Goal: Transaction & Acquisition: Obtain resource

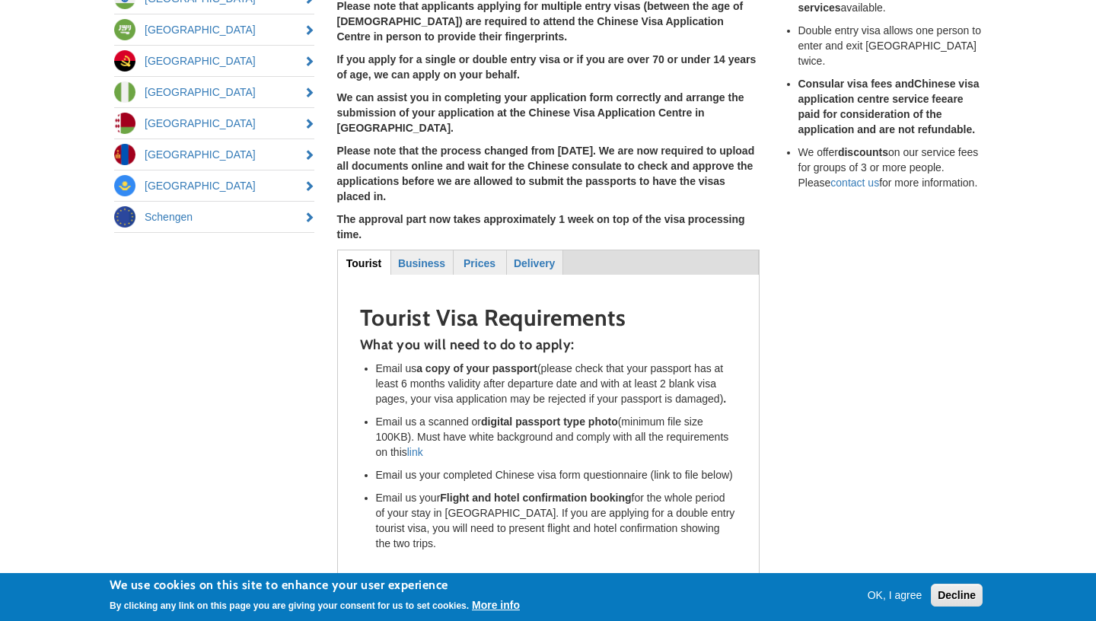
scroll to position [416, 0]
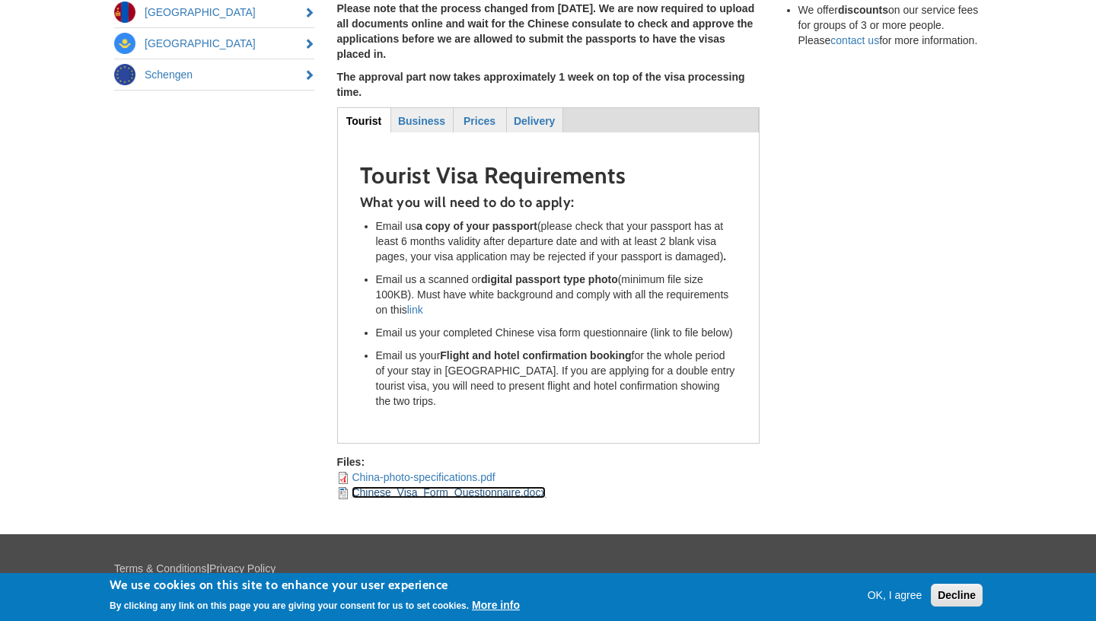
click at [398, 486] on link "Chinese_Visa_Form_Questionnaire.docx" at bounding box center [449, 492] width 194 height 12
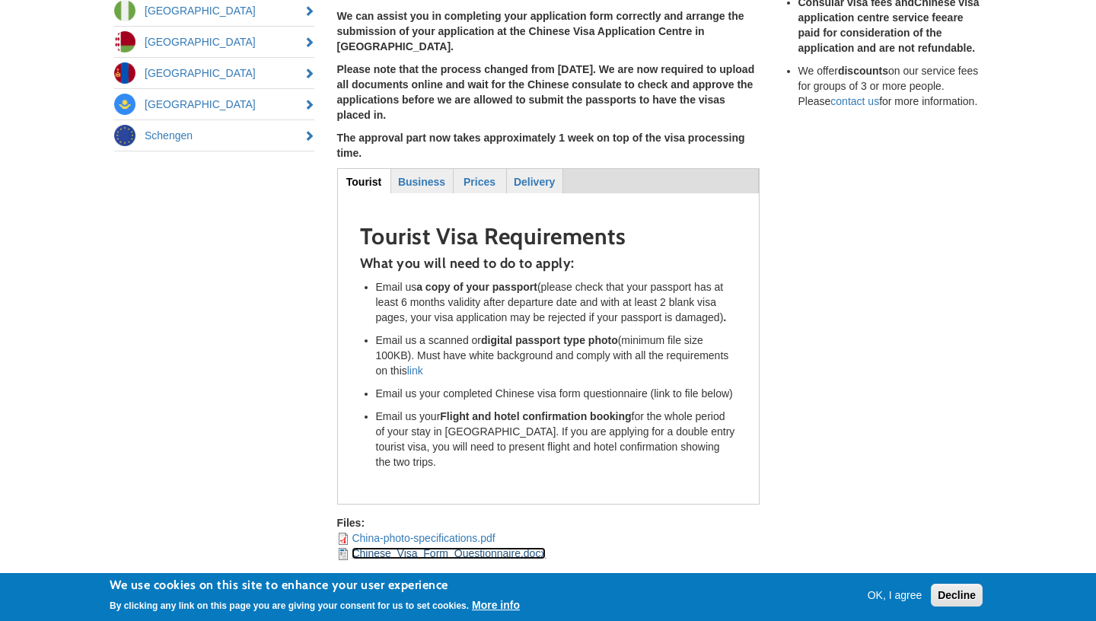
scroll to position [0, 0]
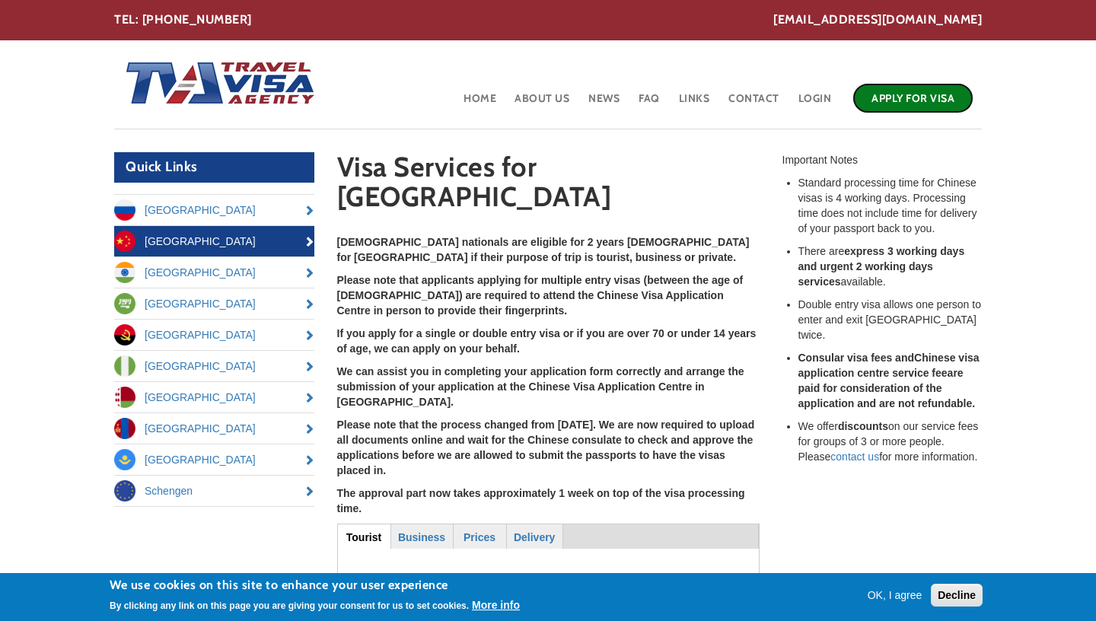
click at [922, 100] on link "Apply for Visa" at bounding box center [912, 98] width 121 height 30
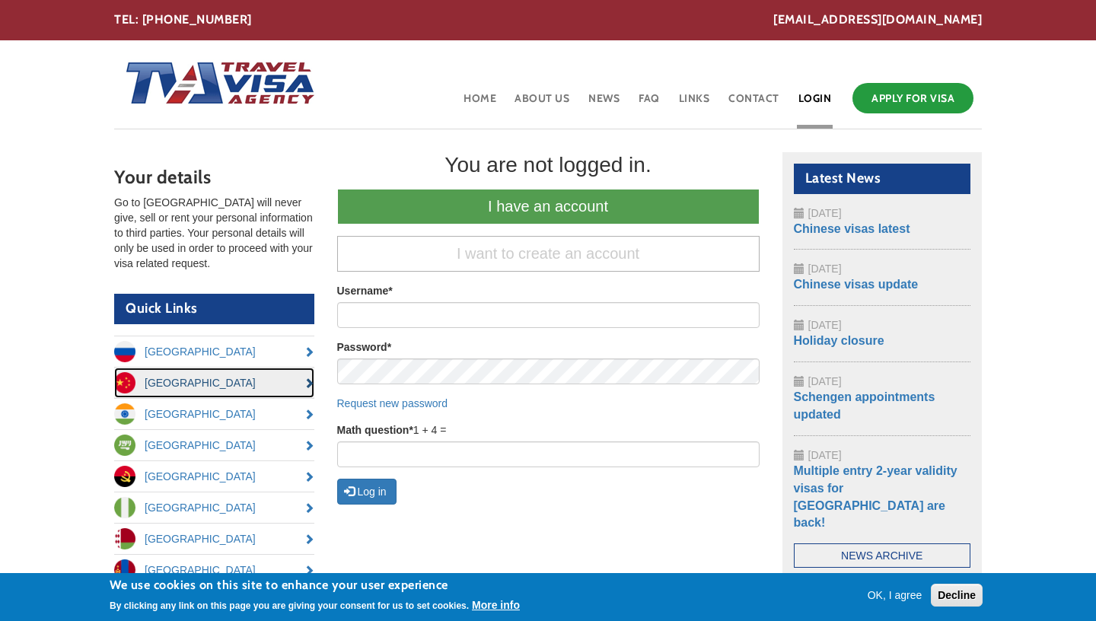
click at [254, 387] on link "[GEOGRAPHIC_DATA]" at bounding box center [214, 383] width 200 height 30
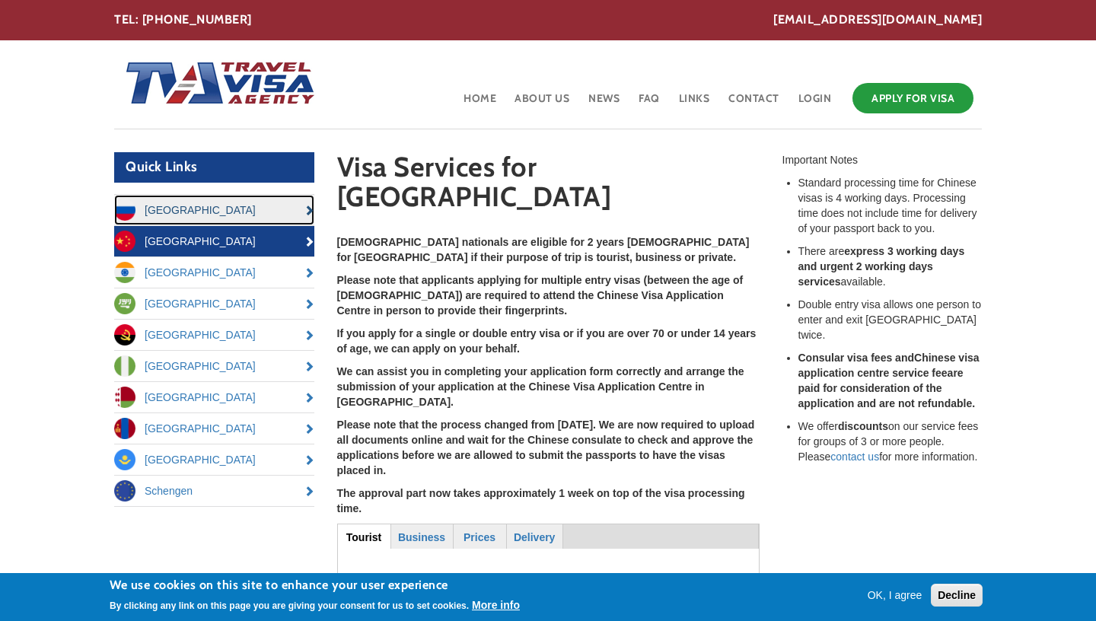
click at [236, 212] on link "[GEOGRAPHIC_DATA]" at bounding box center [214, 210] width 200 height 30
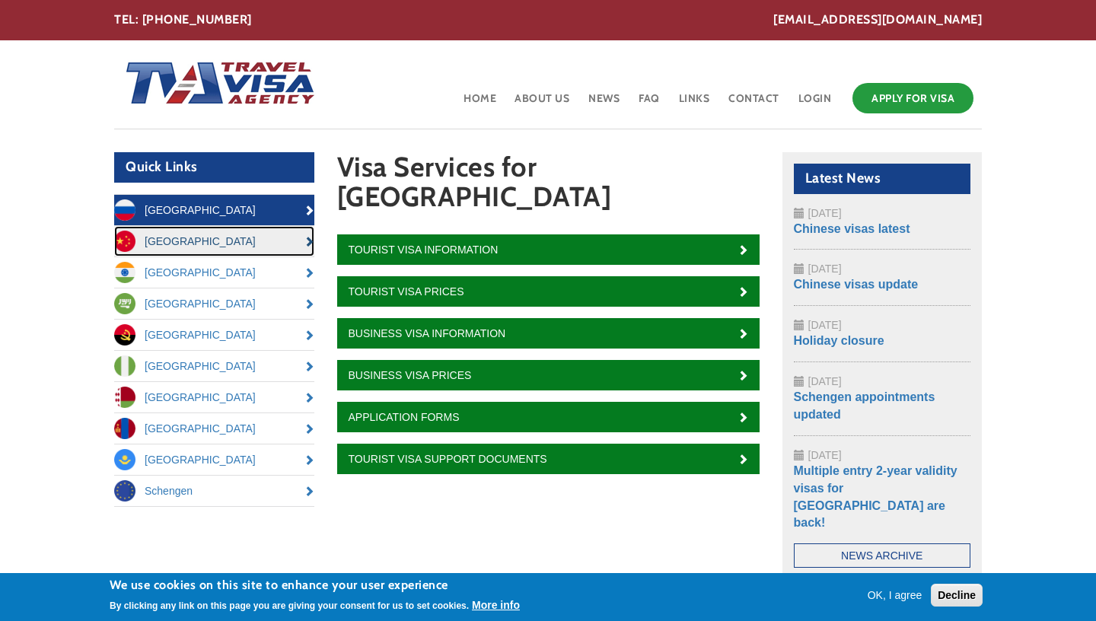
click at [240, 244] on link "[GEOGRAPHIC_DATA]" at bounding box center [214, 241] width 200 height 30
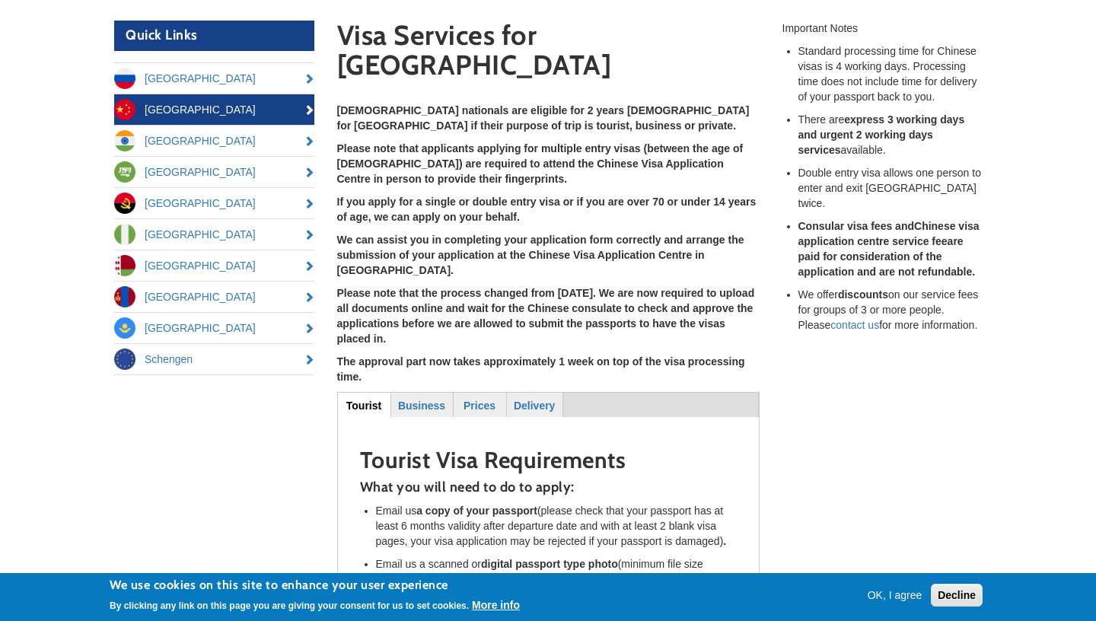
scroll to position [185, 0]
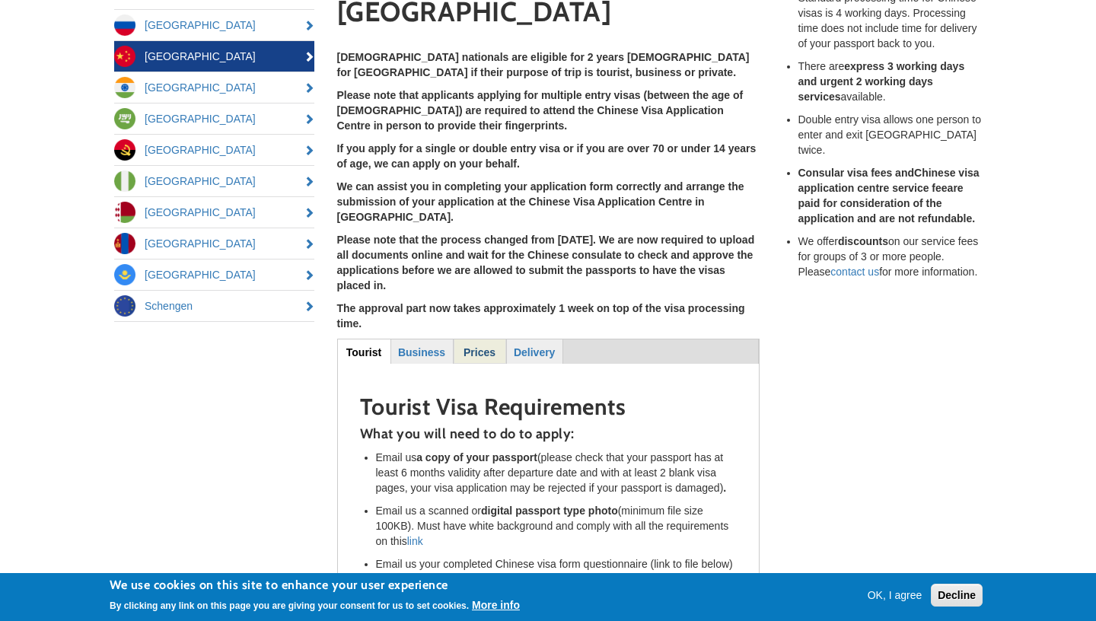
click at [476, 346] on strong "Prices" at bounding box center [479, 352] width 32 height 12
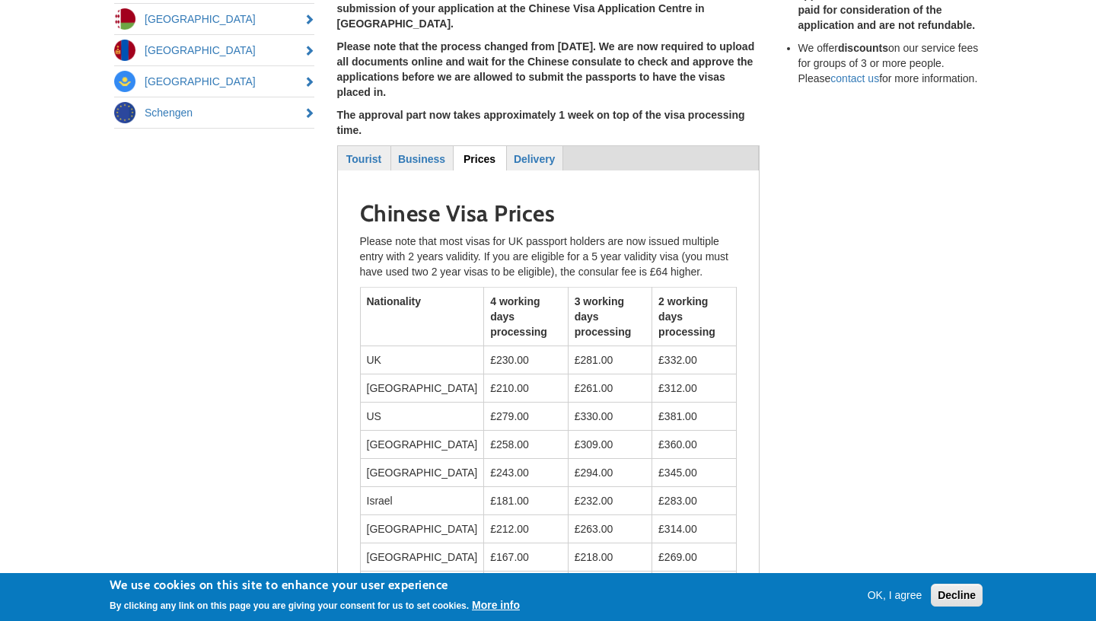
scroll to position [375, 0]
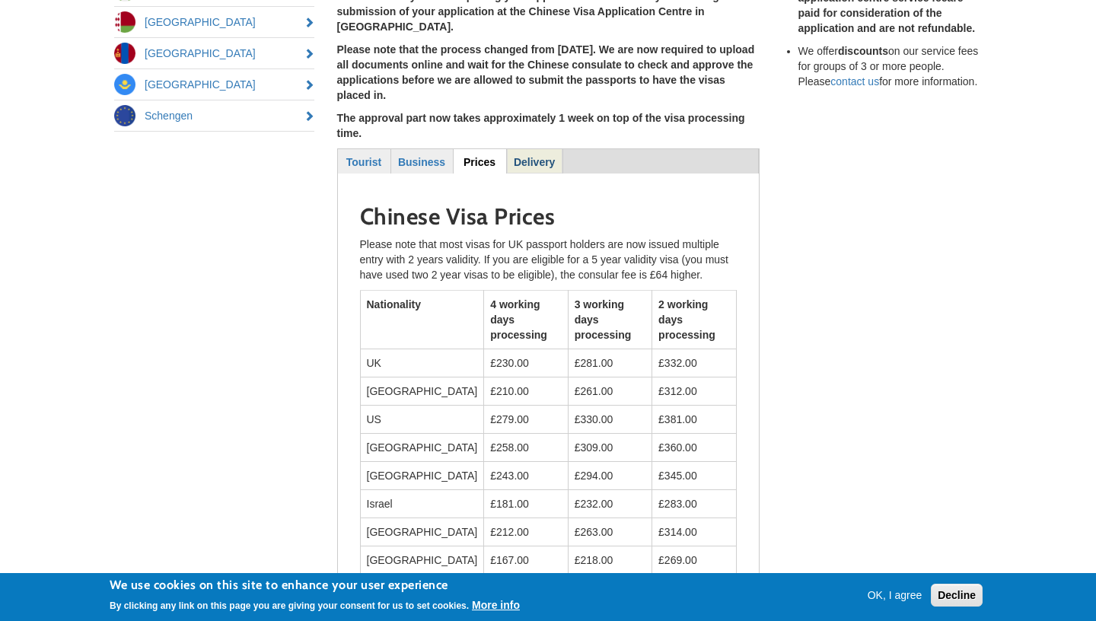
click at [527, 156] on strong "Delivery" at bounding box center [534, 162] width 41 height 12
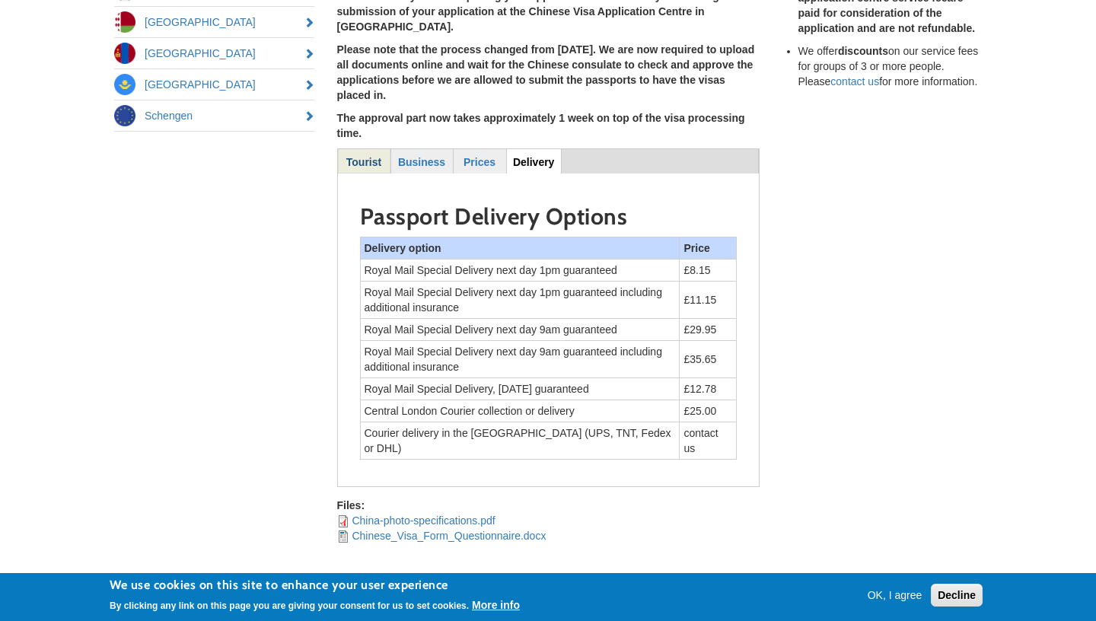
click at [368, 156] on strong "Tourist" at bounding box center [363, 162] width 35 height 12
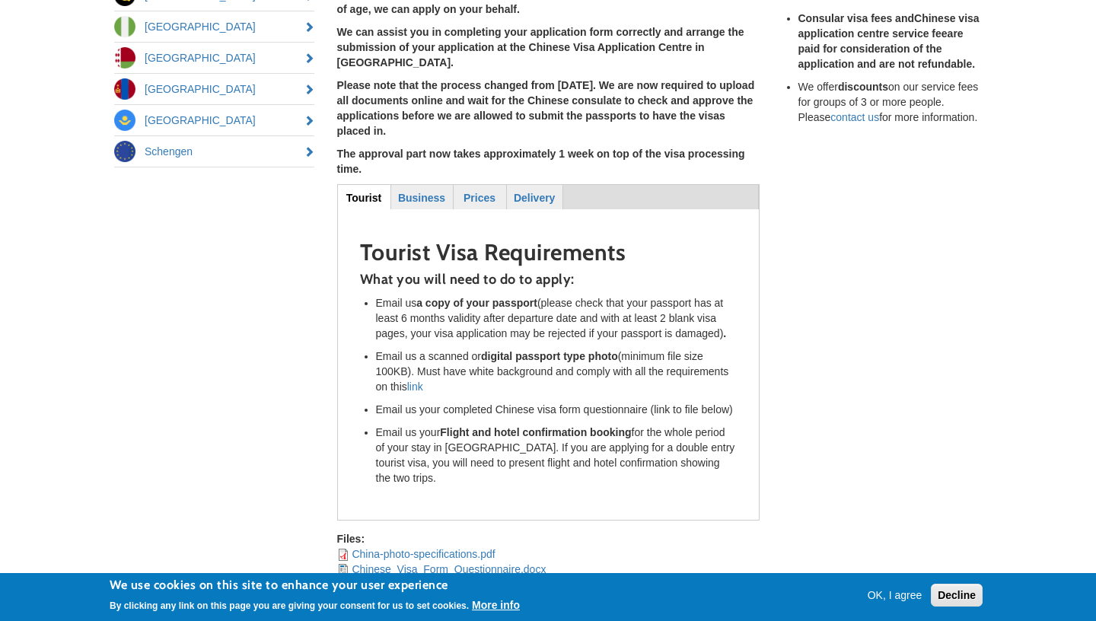
scroll to position [332, 0]
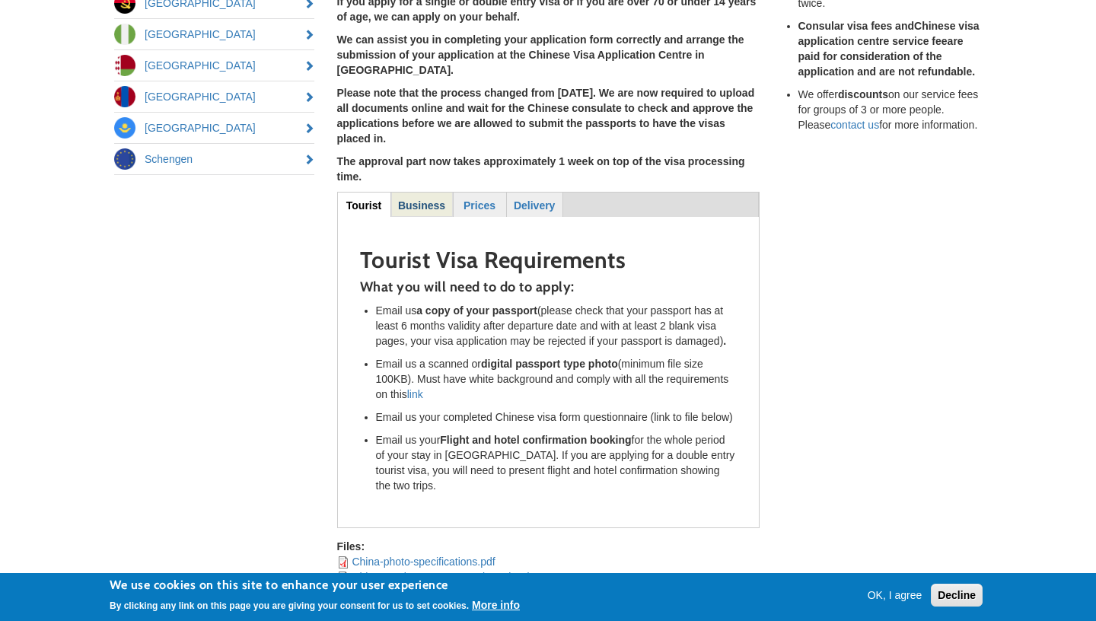
click at [422, 193] on link "Business" at bounding box center [422, 205] width 60 height 24
